Goal: Go to known website: Access a specific website the user already knows

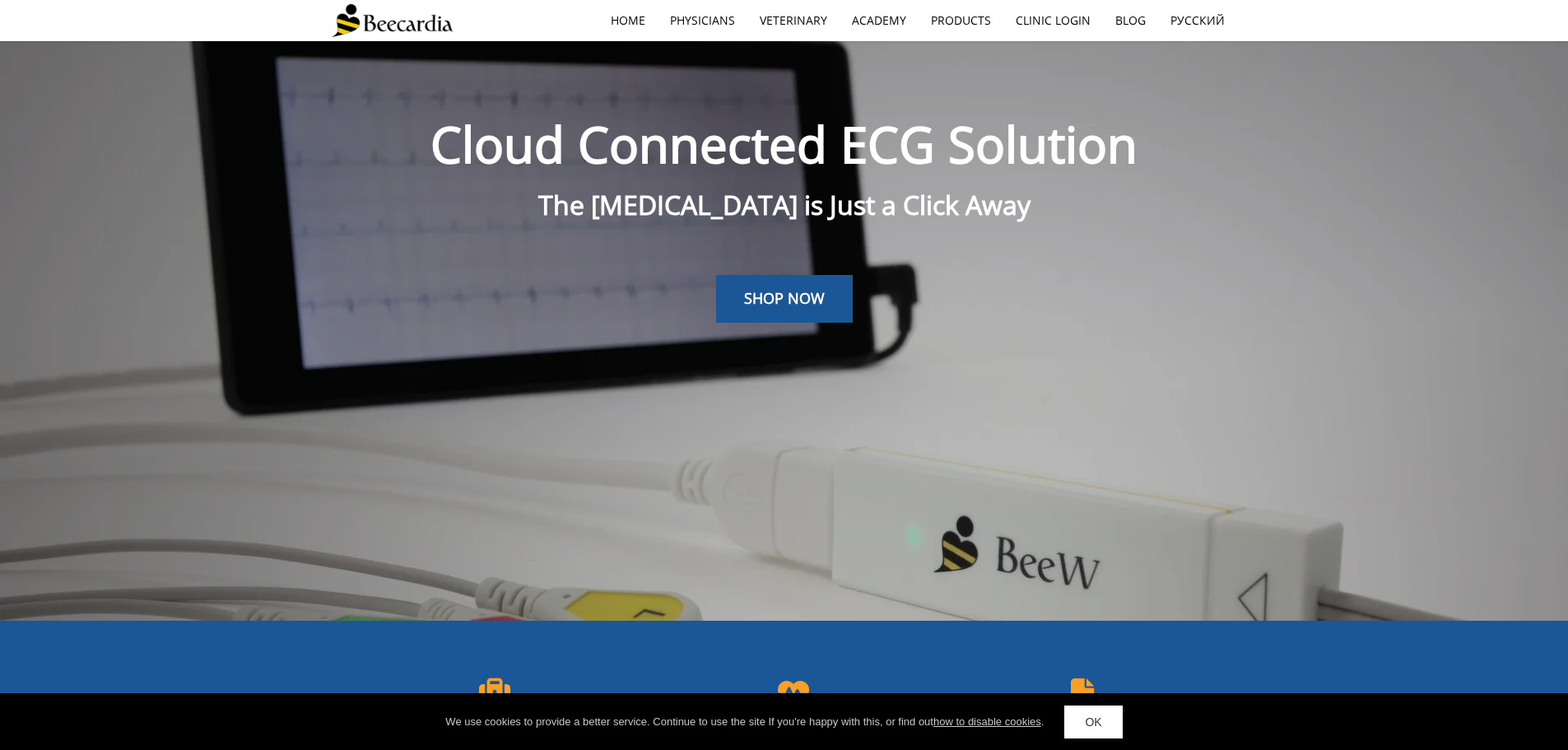
scroll to position [3786, 0]
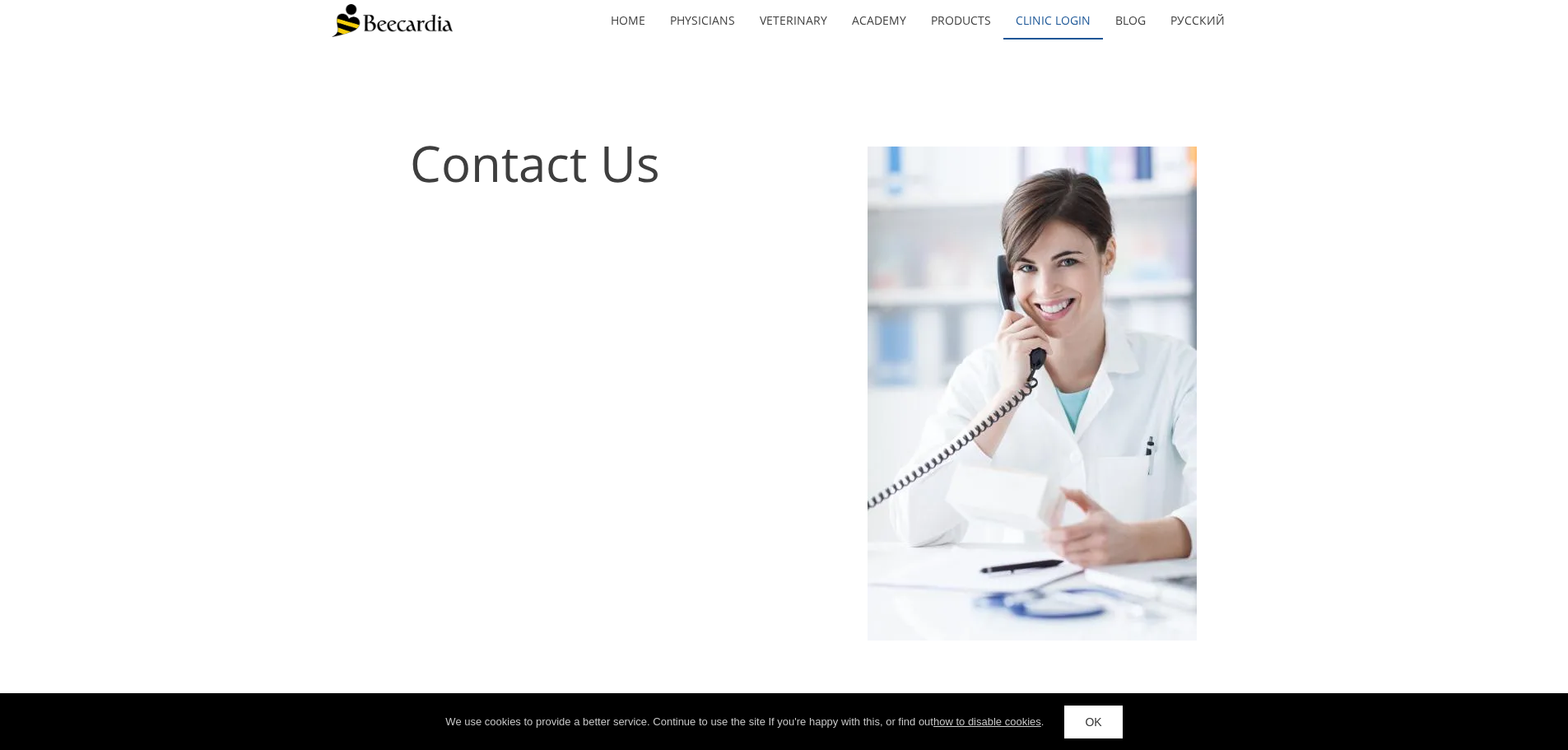
click at [1066, 17] on link "Clinic Login" at bounding box center [1053, 20] width 99 height 38
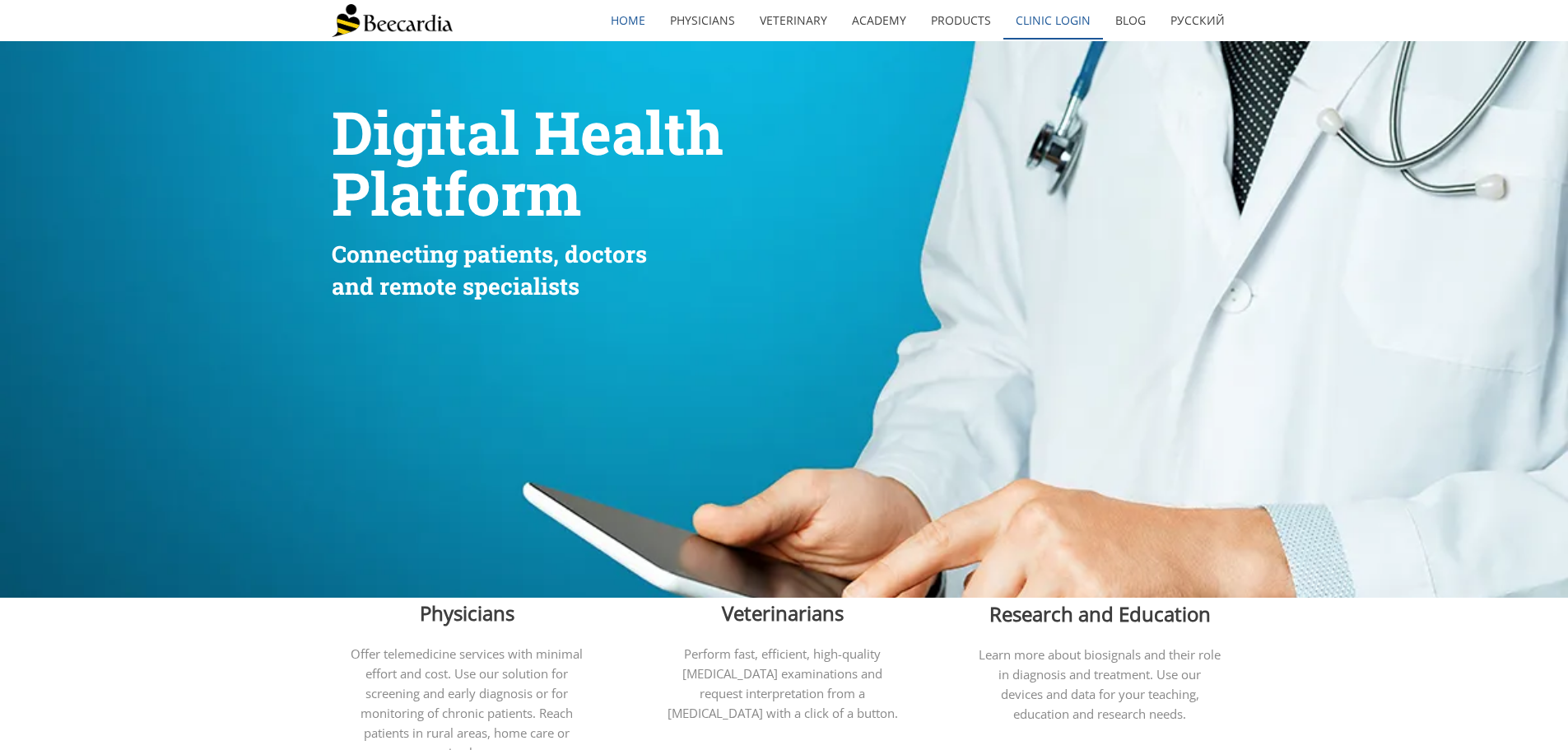
click at [1051, 17] on link "Clinic Login" at bounding box center [1053, 20] width 99 height 38
